Goal: Task Accomplishment & Management: Complete application form

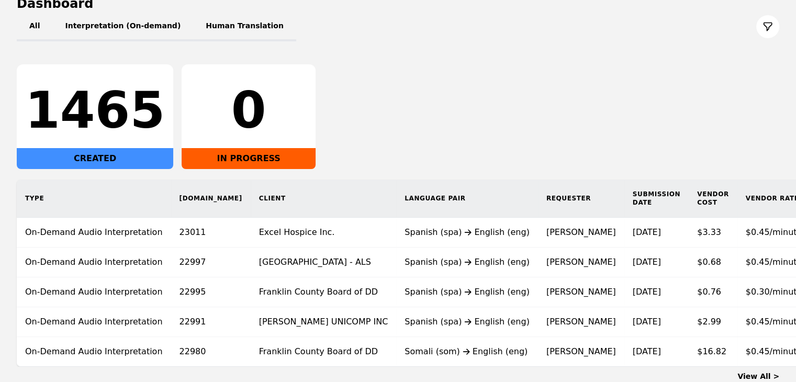
scroll to position [123, 0]
